Goal: Information Seeking & Learning: Compare options

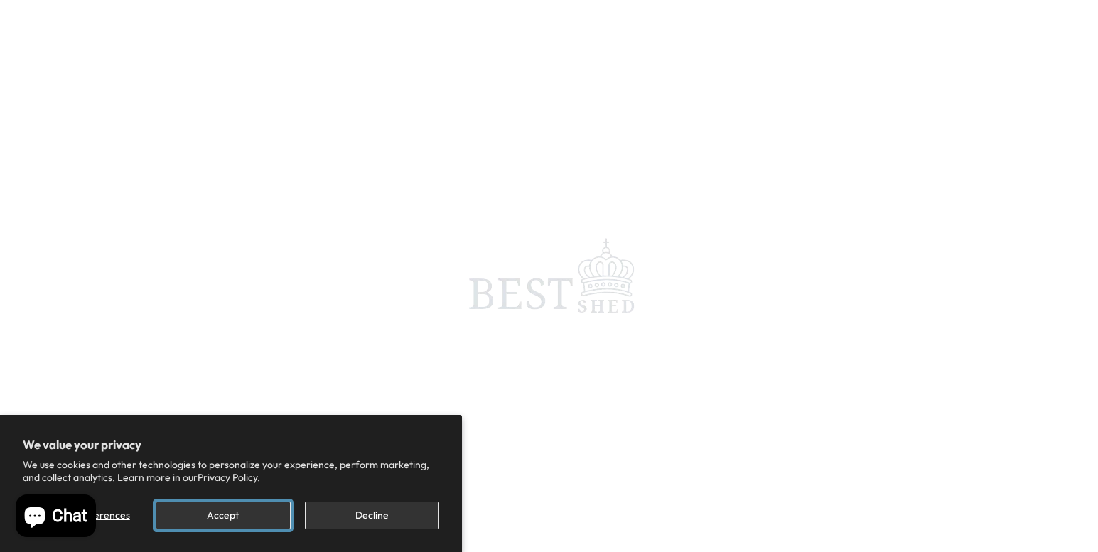
click at [190, 507] on button "Accept" at bounding box center [223, 516] width 134 height 28
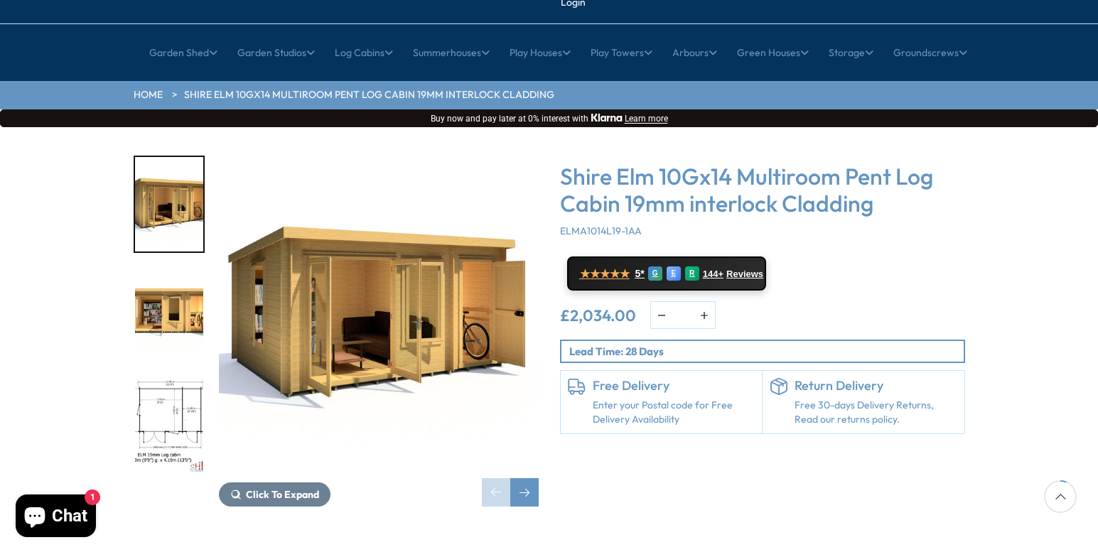
scroll to position [142, 0]
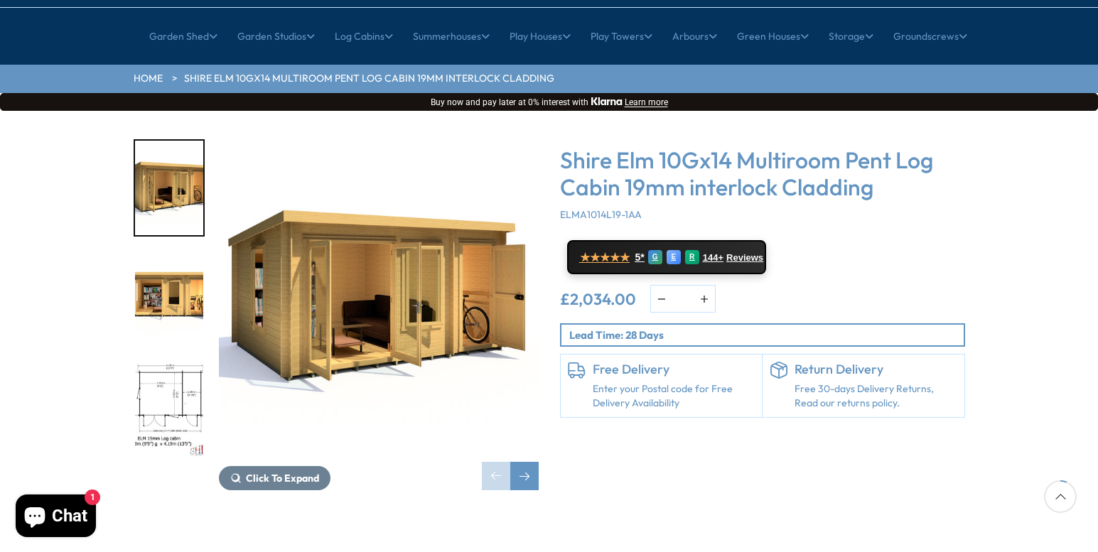
click at [171, 278] on img "2 / 11" at bounding box center [169, 299] width 68 height 95
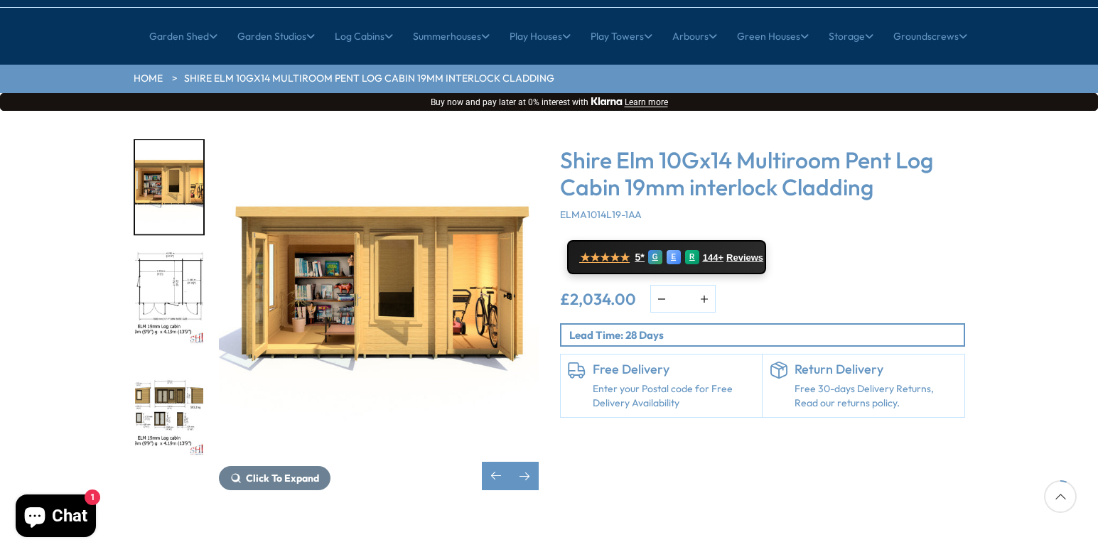
click at [183, 262] on img "3 / 11" at bounding box center [169, 299] width 68 height 95
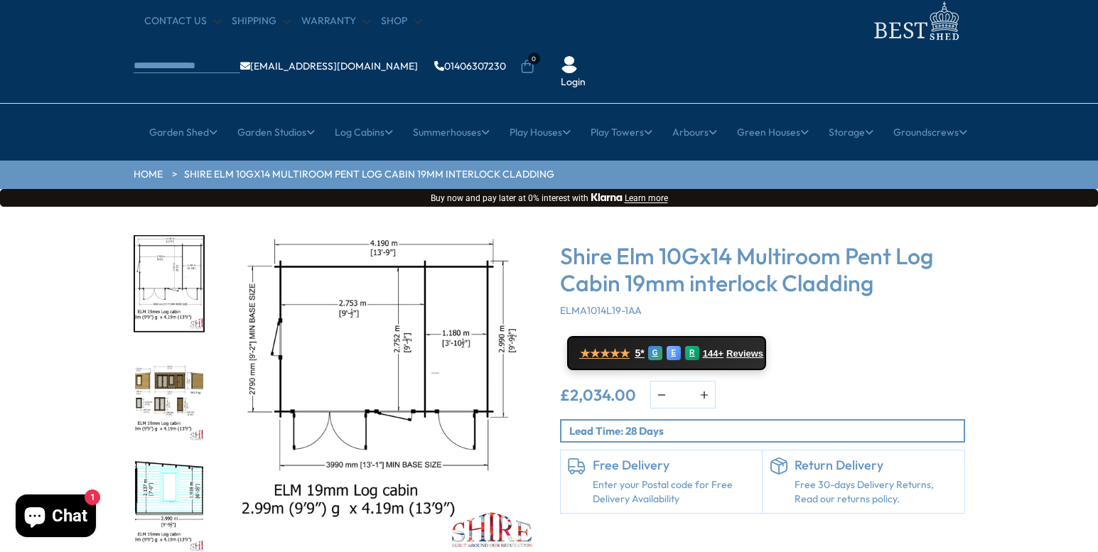
scroll to position [71, 0]
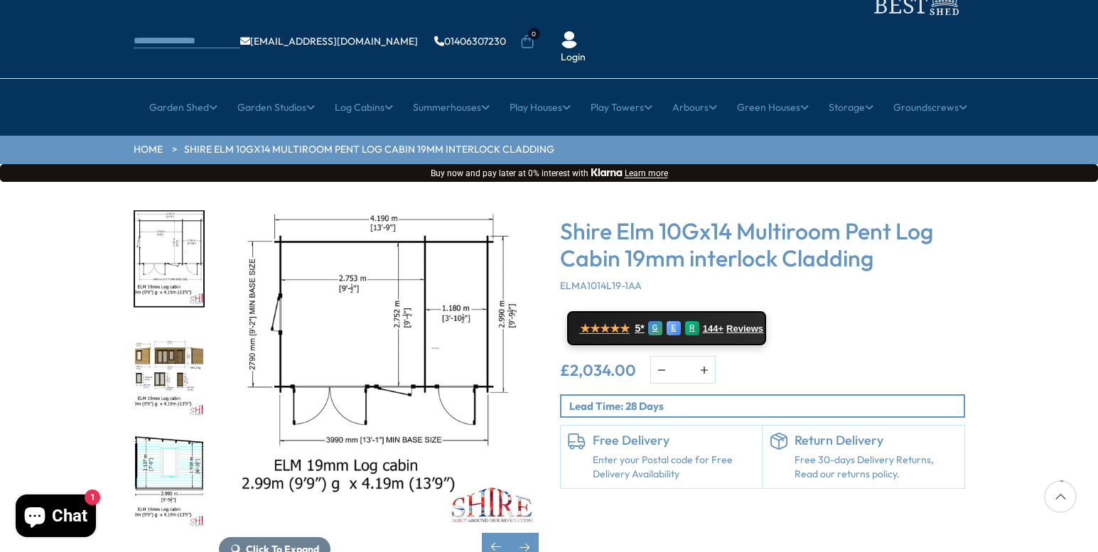
click at [139, 343] on img "4 / 11" at bounding box center [169, 370] width 68 height 95
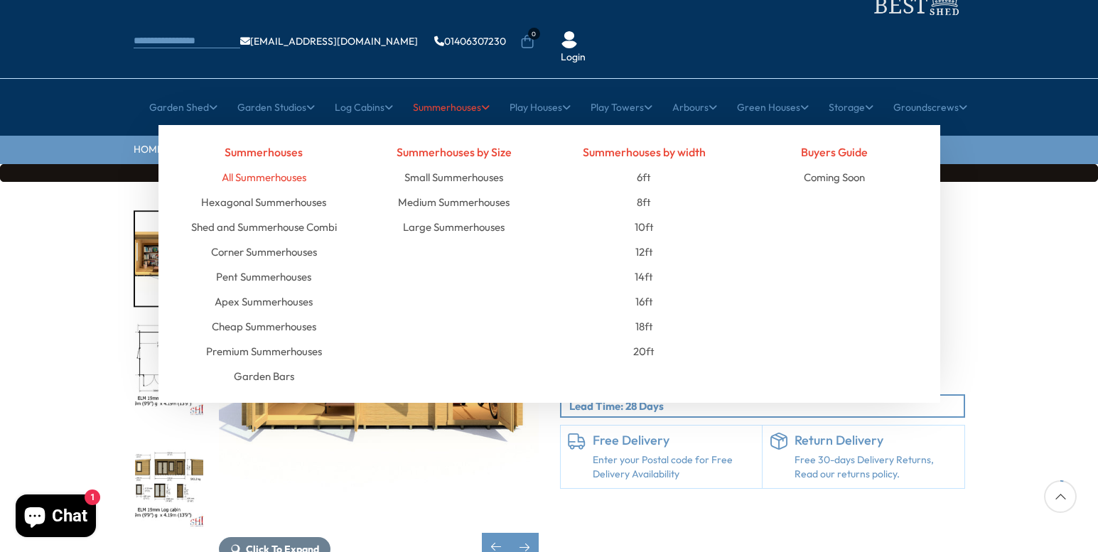
click at [251, 165] on link "All Summerhouses" at bounding box center [264, 177] width 85 height 25
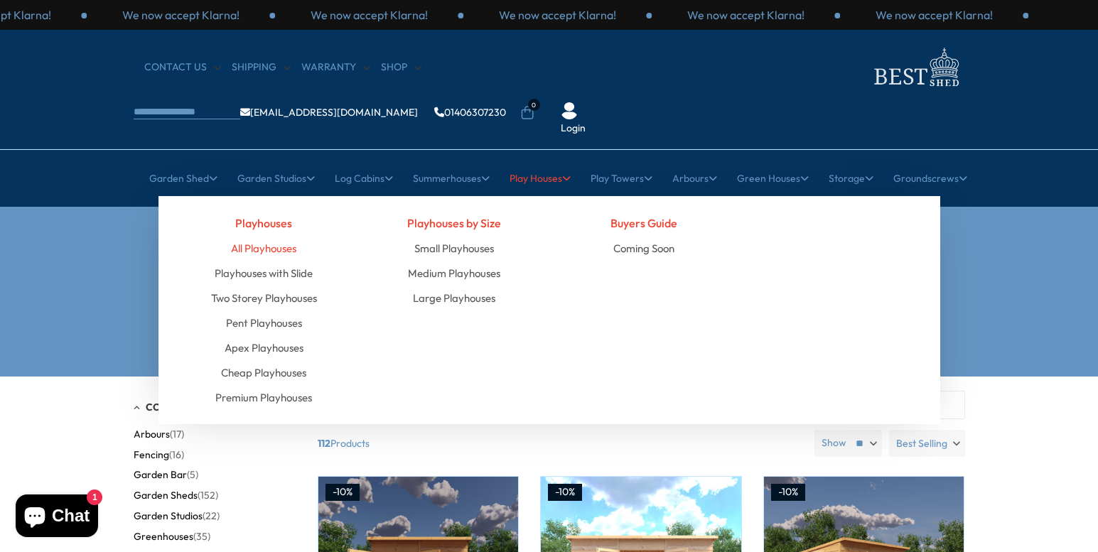
click at [279, 236] on link "All Playhouses" at bounding box center [263, 248] width 65 height 25
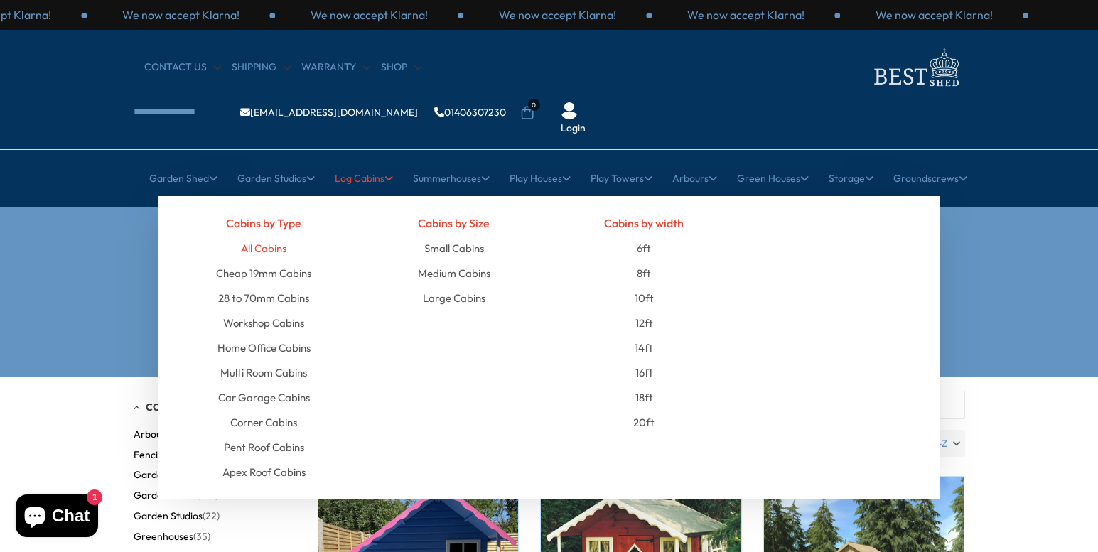
click at [278, 236] on link "All Cabins" at bounding box center [263, 248] width 45 height 25
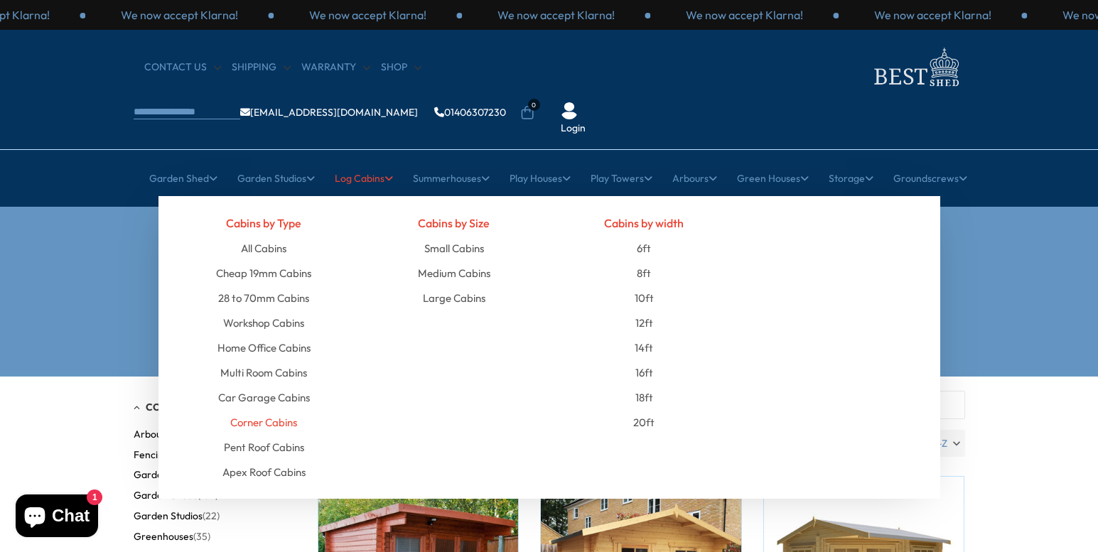
click at [281, 410] on link "Corner Cabins" at bounding box center [263, 422] width 67 height 25
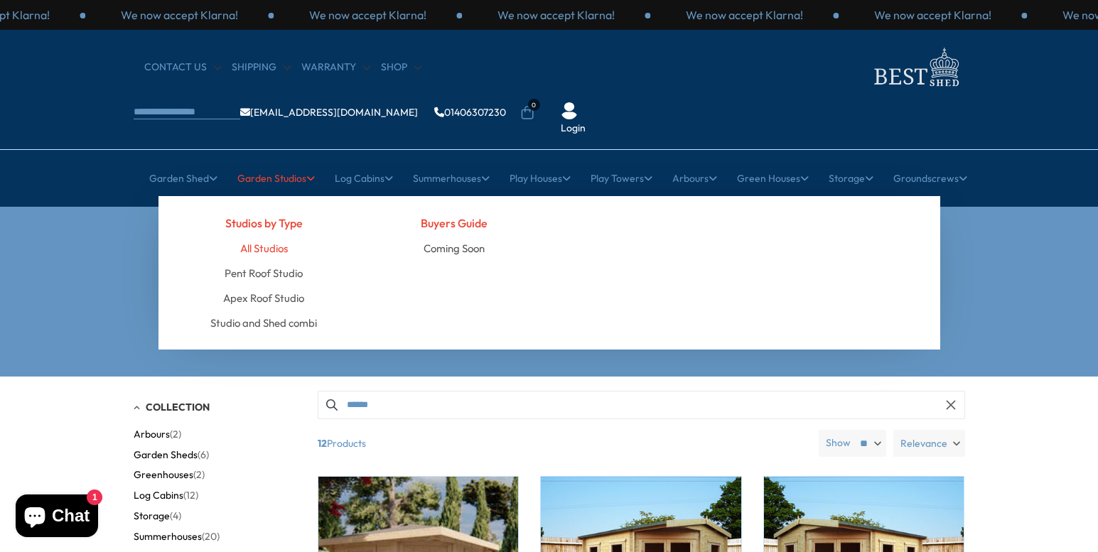
click at [264, 236] on link "All Studios" at bounding box center [264, 248] width 48 height 25
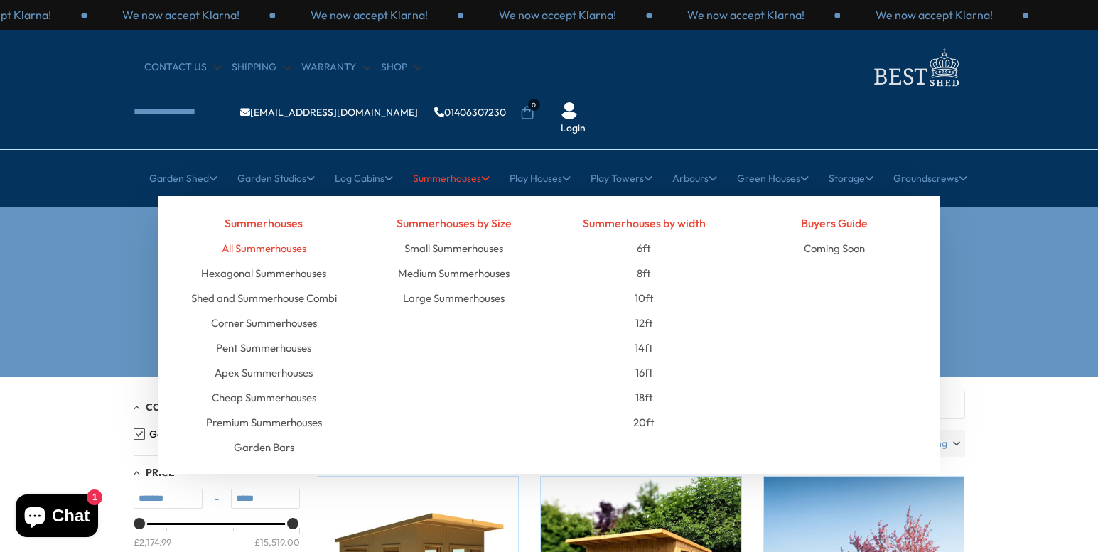
click at [262, 236] on link "All Summerhouses" at bounding box center [264, 248] width 85 height 25
